Goal: Transaction & Acquisition: Purchase product/service

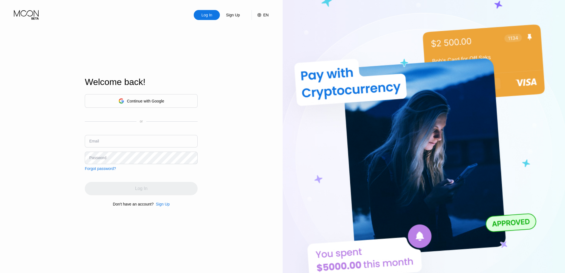
type input "[EMAIL_ADDRESS][DOMAIN_NAME]"
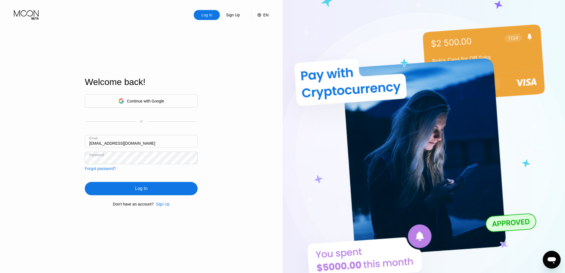
click at [146, 186] on div "Log In" at bounding box center [141, 189] width 12 height 6
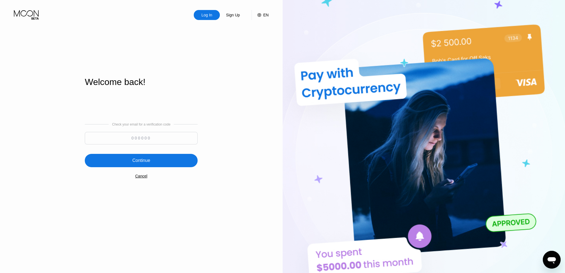
click at [135, 139] on input at bounding box center [141, 138] width 113 height 13
type input "716265"
click at [144, 161] on div "Continue" at bounding box center [141, 161] width 18 height 6
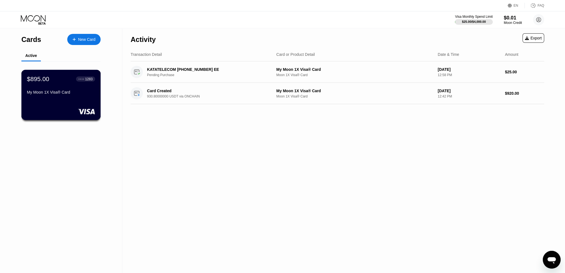
click at [83, 96] on div "My Moon 1X Visa® Card" at bounding box center [61, 93] width 68 height 7
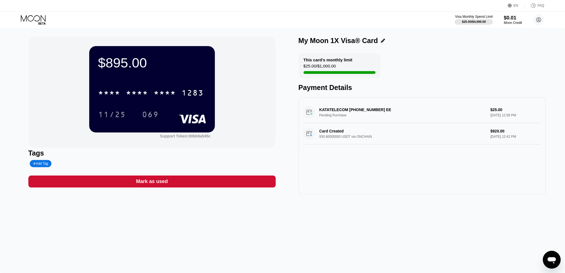
click at [168, 62] on div "$895.00" at bounding box center [152, 63] width 108 height 16
click at [160, 79] on div "$895.00 * * * * * * * * * * * * 1283 11/25 069" at bounding box center [152, 89] width 126 height 86
click at [37, 20] on icon at bounding box center [34, 20] width 26 height 10
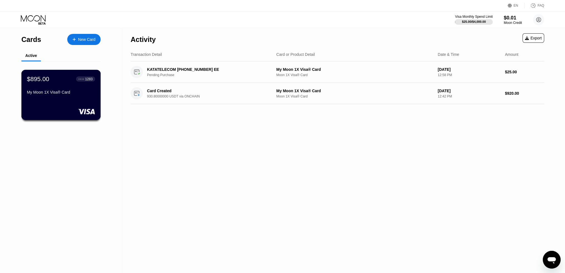
click at [76, 101] on div "$895.00 ● ● ● ● 1283 My Moon 1X Visa® Card" at bounding box center [60, 95] width 79 height 50
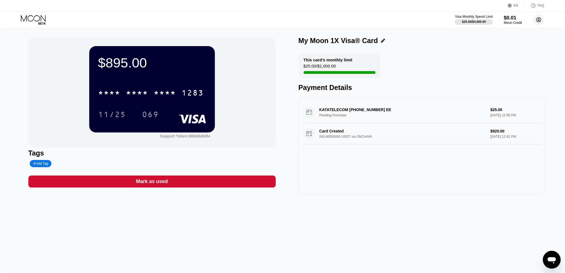
click at [537, 18] on circle at bounding box center [538, 19] width 11 height 11
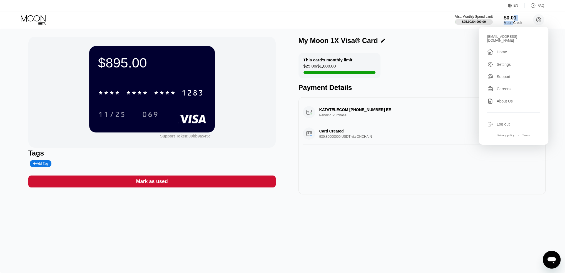
click at [512, 21] on div "$0.01 Moon Credit" at bounding box center [512, 20] width 19 height 10
click at [506, 16] on div "$0.01" at bounding box center [512, 18] width 19 height 6
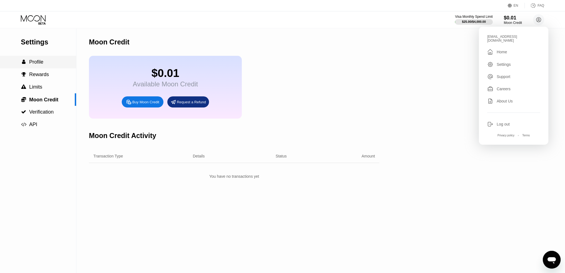
click at [31, 60] on span "Profile" at bounding box center [36, 62] width 14 height 6
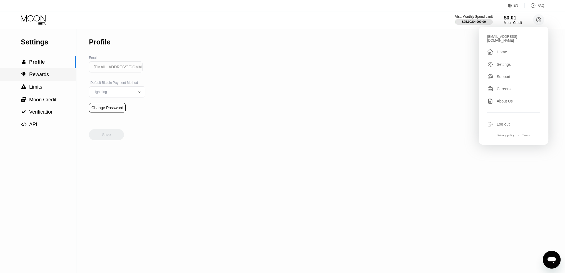
click at [31, 76] on span "Rewards" at bounding box center [39, 75] width 20 height 6
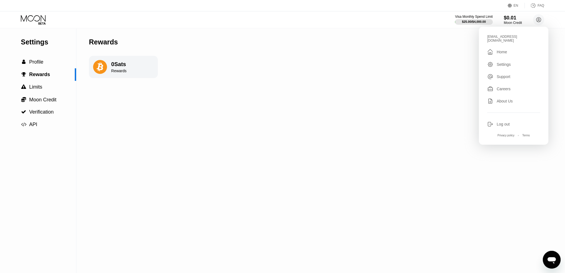
click at [29, 43] on div "Settings" at bounding box center [48, 42] width 55 height 8
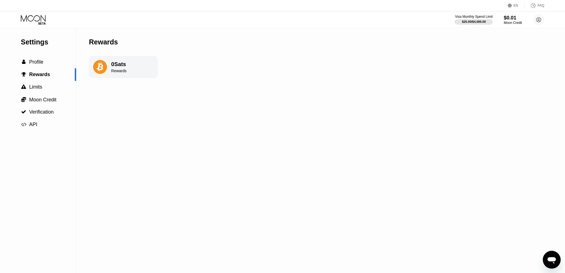
click at [36, 18] on icon at bounding box center [34, 20] width 26 height 10
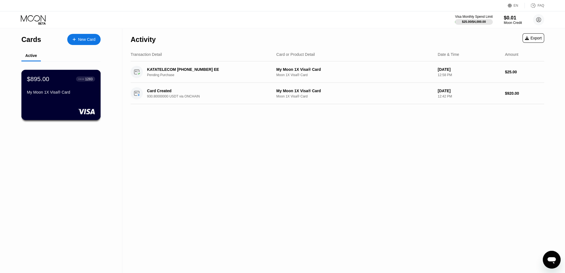
click at [80, 81] on div "● ● ● ● 1283" at bounding box center [86, 79] width 14 height 4
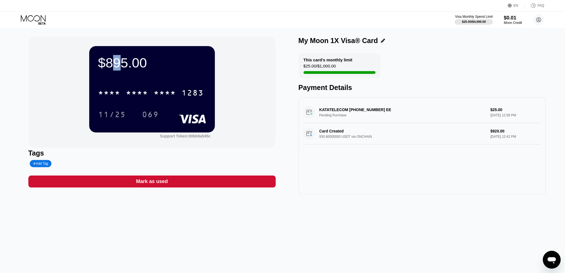
click at [116, 70] on div "$895.00" at bounding box center [152, 63] width 108 height 16
click at [474, 17] on div "Visa Monthly Spend Limit" at bounding box center [474, 17] width 38 height 4
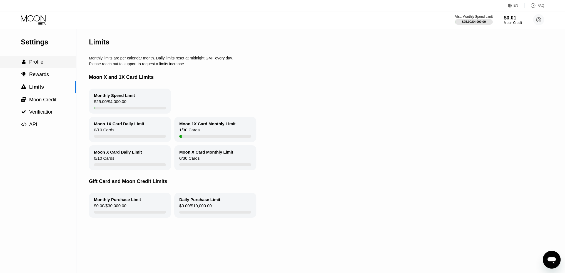
click at [25, 63] on span "" at bounding box center [24, 61] width 4 height 5
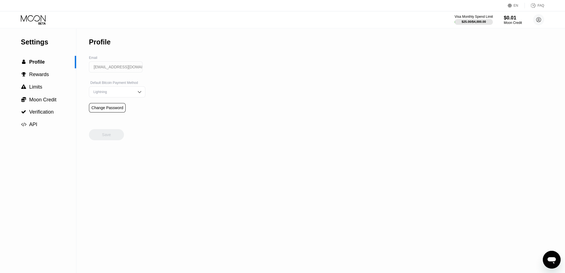
click at [468, 17] on div "Visa Monthly Spend Limit" at bounding box center [474, 17] width 38 height 4
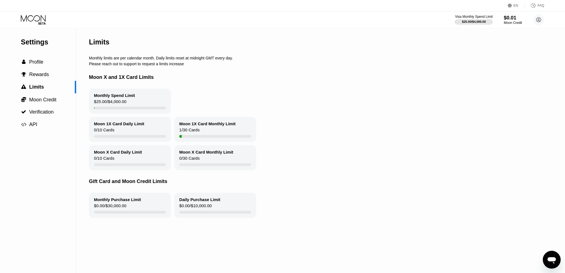
click at [210, 126] on div "Moon 1X Card Monthly Limit" at bounding box center [207, 123] width 56 height 5
click at [112, 154] on div "Moon X Card Daily Limit" at bounding box center [118, 152] width 48 height 5
click at [215, 159] on div "Moon X Card Monthly Limit 0 / 30 Cards" at bounding box center [215, 157] width 82 height 25
click at [210, 126] on div "Moon 1X Card Monthly Limit" at bounding box center [207, 123] width 56 height 5
click at [122, 202] on div "Monthly Purchase Limit" at bounding box center [117, 199] width 47 height 5
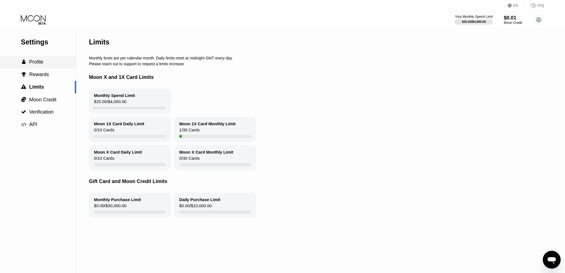
click at [30, 65] on span "Profile" at bounding box center [36, 62] width 14 height 6
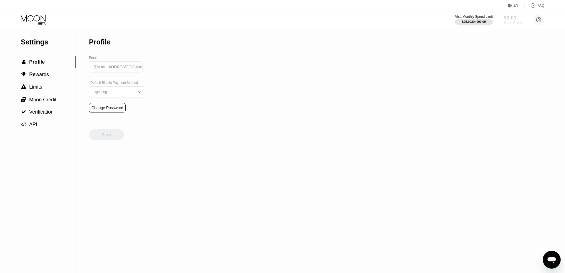
click at [513, 22] on div "Moon Credit" at bounding box center [512, 23] width 19 height 4
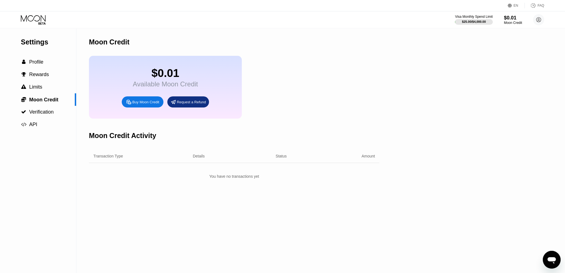
click at [134, 104] on div "Buy Moon Credit" at bounding box center [145, 102] width 27 height 5
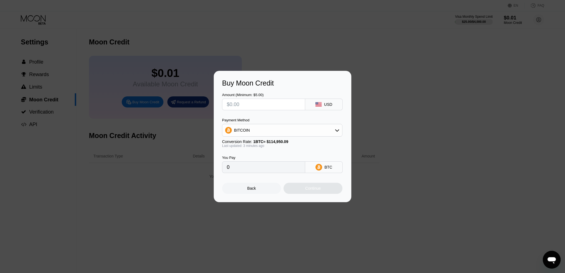
click at [256, 103] on input "text" at bounding box center [264, 104] width 74 height 11
type input "$3"
type input "0.00002610"
type input "$30"
type input "0.00026099"
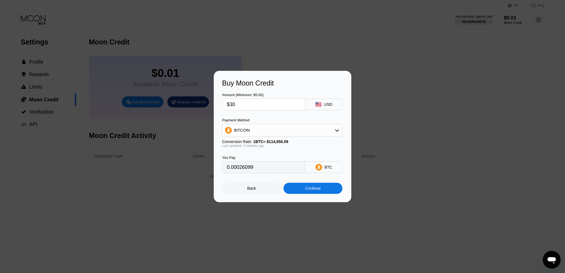
type input "$30"
click at [328, 131] on div "BITCOIN" at bounding box center [282, 130] width 120 height 11
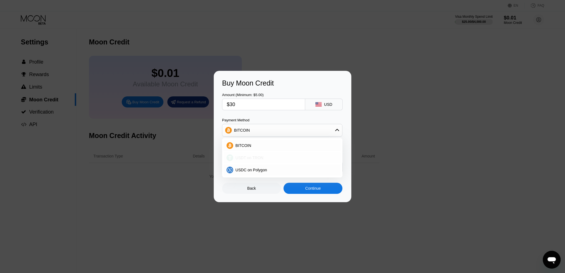
click at [251, 156] on span "USDT on TRON" at bounding box center [249, 158] width 28 height 4
type input "30.30"
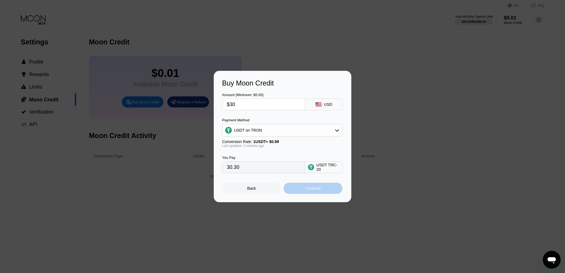
click at [303, 193] on div "Continue" at bounding box center [312, 188] width 59 height 11
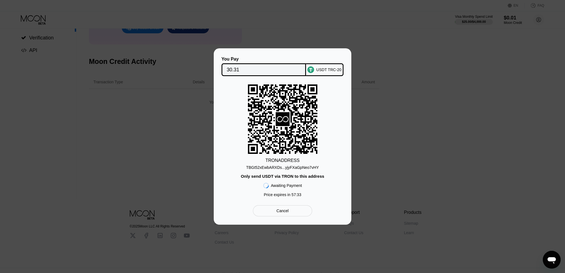
scroll to position [84, 0]
click at [234, 194] on div "TRON ADDRESS TBGt52xEwbARXDs...yjyFXaGpNeo7vHY Only send USDT via TRON to this …" at bounding box center [282, 141] width 121 height 115
click at [413, 139] on div "You Pay 30.31 USDT TRC-20 TRON ADDRESS TBGt52xEwbARXDs...yjyFXaGpNeo7vHY Only s…" at bounding box center [282, 136] width 565 height 176
drag, startPoint x: 94, startPoint y: 133, endPoint x: 94, endPoint y: 130, distance: 3.6
click at [94, 131] on div "You Pay 30.31 USDT TRC-20 TRON ADDRESS TBGt52xEwbARXDs...yjyFXaGpNeo7vHY Only s…" at bounding box center [282, 136] width 565 height 176
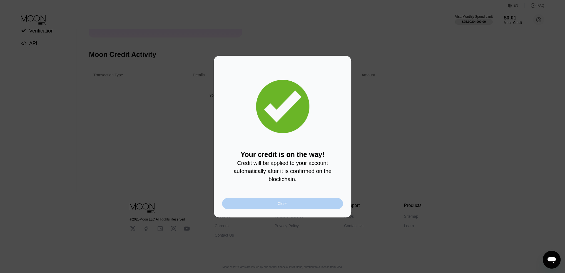
click at [284, 205] on div "Close" at bounding box center [283, 203] width 10 height 4
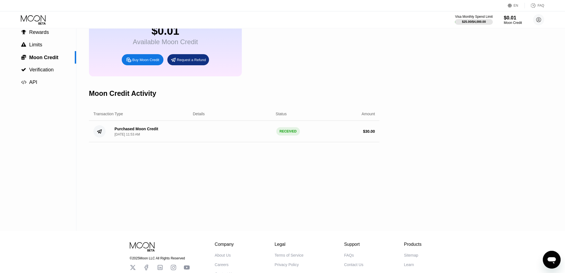
scroll to position [0, 0]
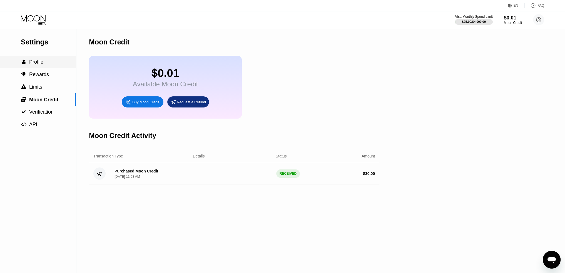
click at [36, 64] on span "Profile" at bounding box center [36, 62] width 14 height 6
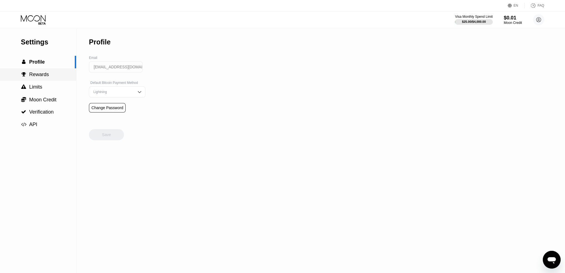
click at [39, 76] on span "Rewards" at bounding box center [39, 75] width 20 height 6
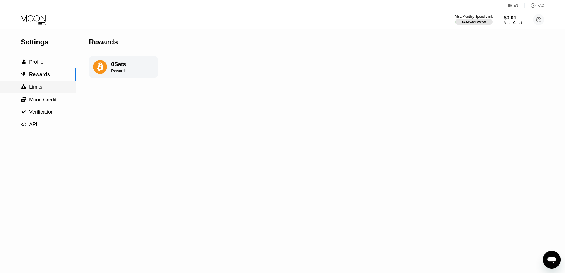
click at [35, 89] on span "Limits" at bounding box center [35, 87] width 13 height 6
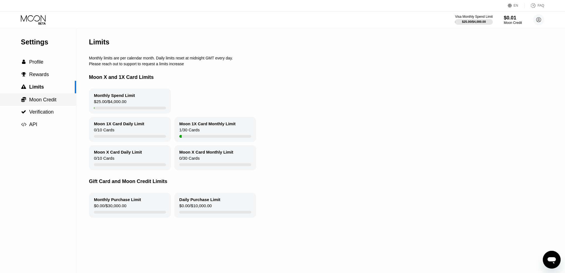
click at [41, 105] on div " Moon Credit" at bounding box center [38, 99] width 76 height 13
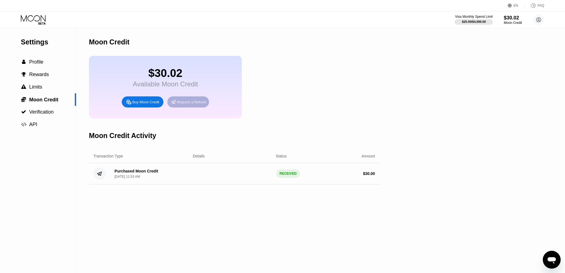
click at [192, 104] on div "Request a Refund" at bounding box center [191, 102] width 29 height 5
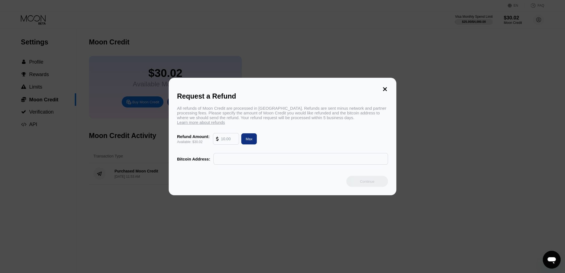
click at [387, 89] on icon at bounding box center [385, 89] width 6 height 6
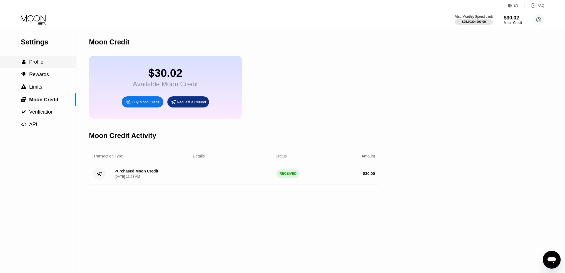
click at [31, 64] on span "Profile" at bounding box center [36, 62] width 14 height 6
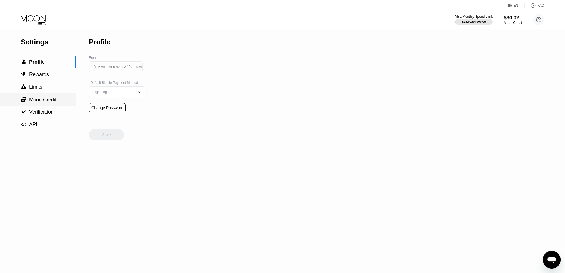
click at [43, 100] on span "Moon Credit" at bounding box center [42, 100] width 27 height 6
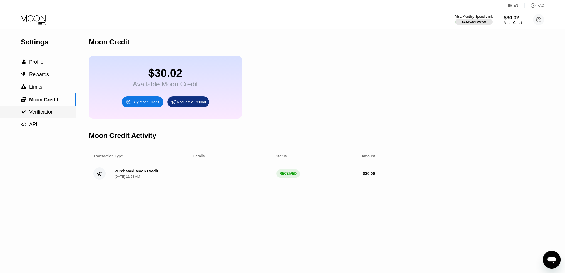
click at [40, 115] on span "Verification" at bounding box center [41, 112] width 24 height 6
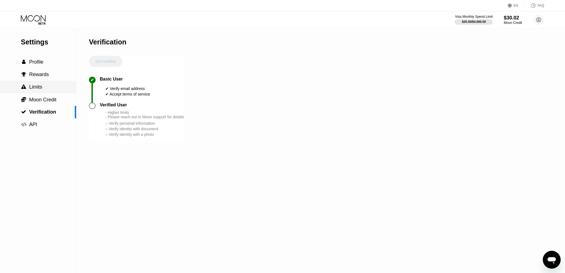
click at [33, 88] on span "Limits" at bounding box center [35, 87] width 13 height 6
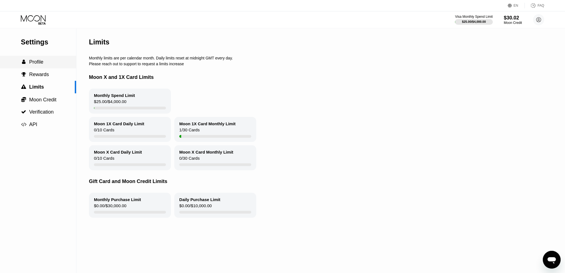
click at [32, 63] on span "Profile" at bounding box center [36, 62] width 14 height 6
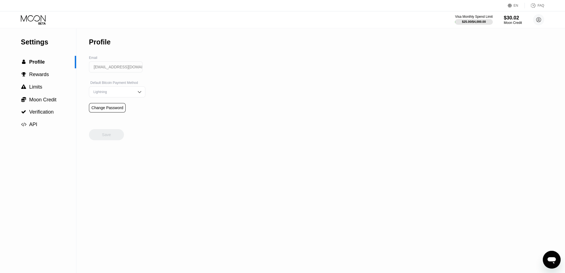
click at [39, 42] on div "Settings" at bounding box center [48, 42] width 55 height 8
click at [37, 21] on icon at bounding box center [33, 18] width 25 height 6
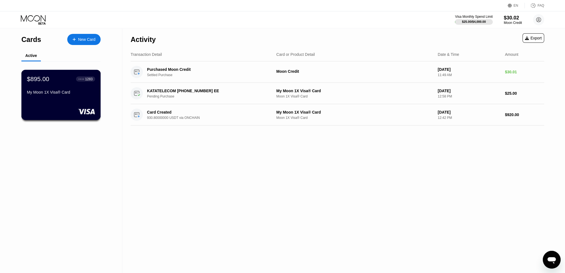
click at [48, 84] on div "$895.00 ● ● ● ● 1283 My Moon 1X Visa® Card" at bounding box center [61, 85] width 68 height 21
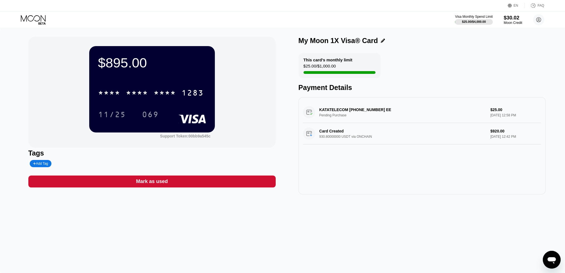
click at [511, 21] on div "$30.02" at bounding box center [512, 18] width 19 height 6
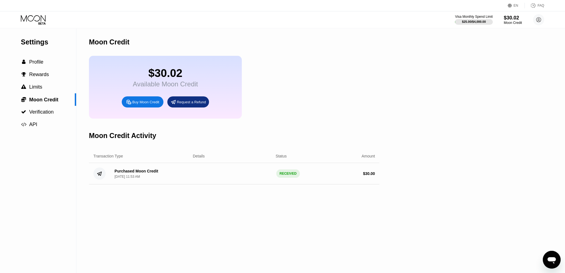
click at [540, 7] on div "FAQ" at bounding box center [540, 6] width 7 height 4
click at [37, 24] on icon at bounding box center [34, 20] width 26 height 10
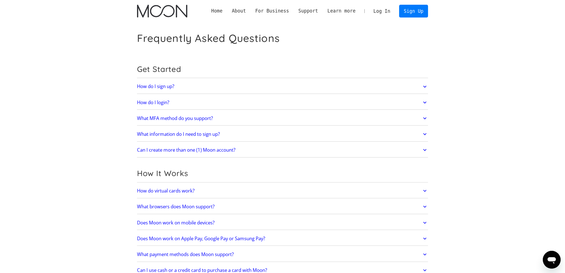
click at [423, 192] on icon at bounding box center [424, 191] width 6 height 10
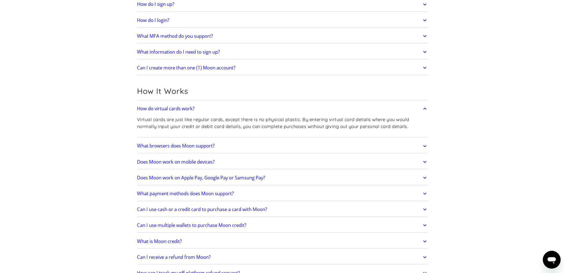
scroll to position [83, 0]
click at [426, 239] on icon at bounding box center [424, 240] width 3 height 2
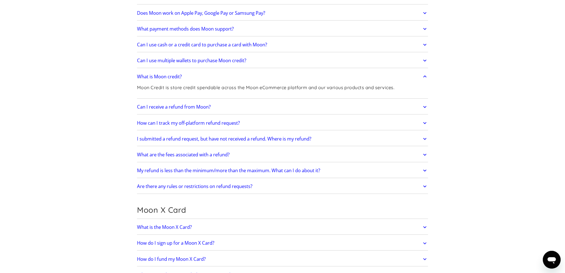
scroll to position [250, 0]
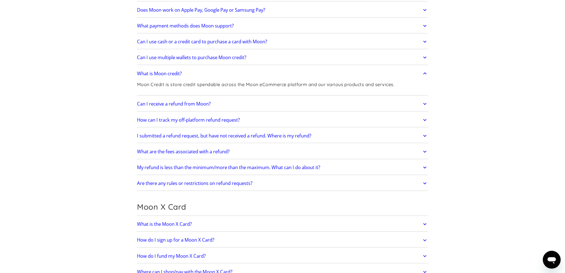
click at [424, 255] on icon at bounding box center [424, 256] width 3 height 2
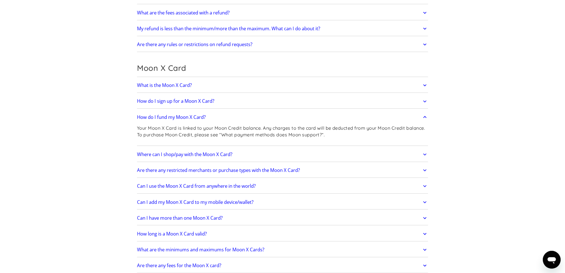
scroll to position [417, 0]
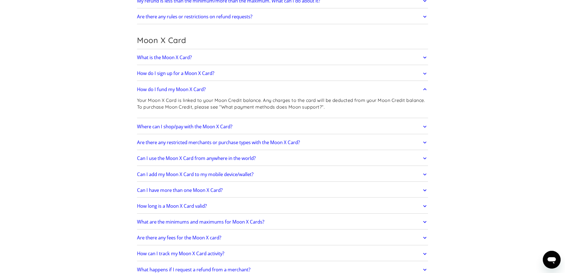
click at [425, 208] on icon at bounding box center [424, 206] width 6 height 10
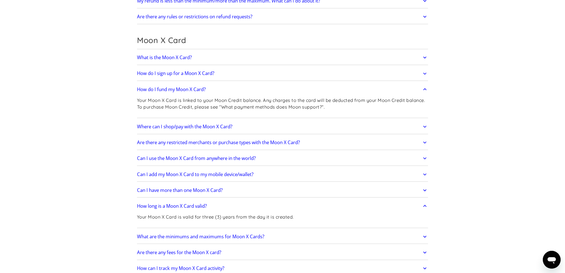
scroll to position [445, 0]
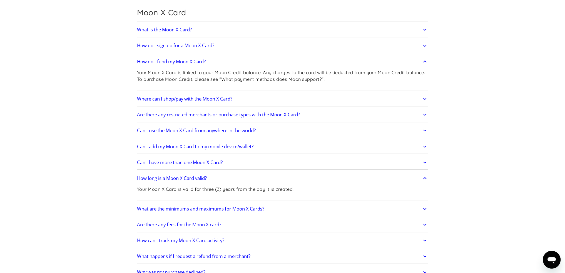
click at [420, 239] on link "How can I track my Moon X Card activity?" at bounding box center [282, 241] width 291 height 12
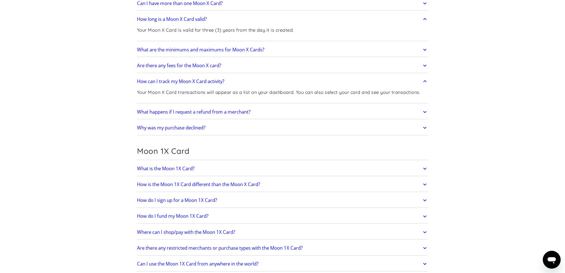
scroll to position [611, 0]
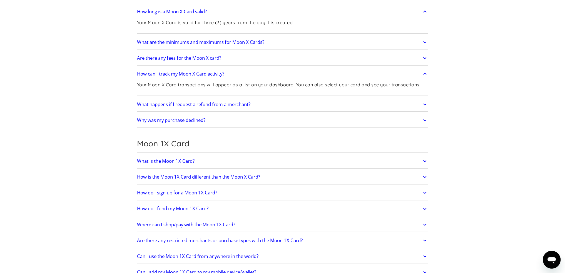
click at [424, 207] on icon at bounding box center [424, 209] width 6 height 10
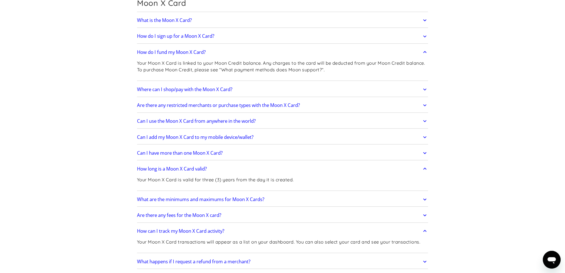
scroll to position [445, 0]
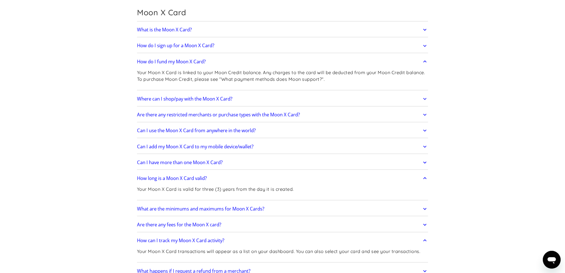
click at [424, 29] on icon at bounding box center [424, 30] width 6 height 10
